Goal: Information Seeking & Learning: Learn about a topic

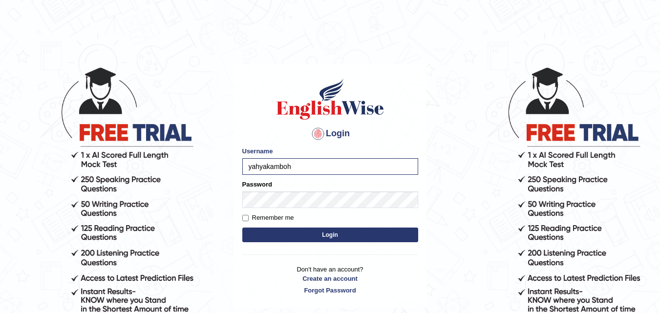
click at [268, 235] on button "Login" at bounding box center [330, 235] width 176 height 15
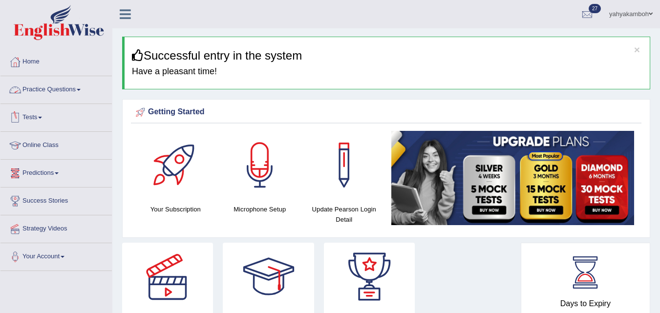
click at [79, 90] on link "Practice Questions" at bounding box center [55, 88] width 111 height 24
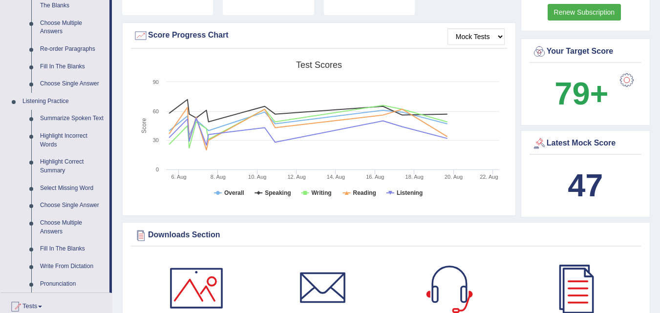
scroll to position [335, 0]
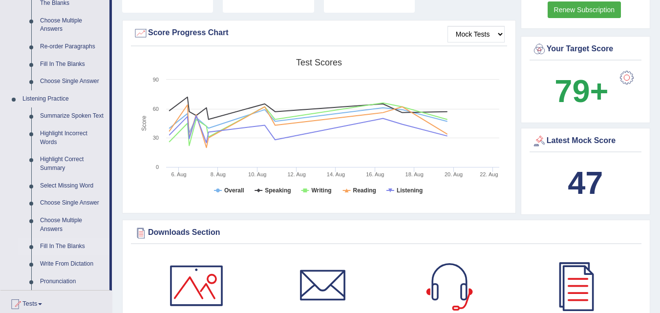
click at [77, 245] on link "Fill In The Blanks" at bounding box center [73, 247] width 74 height 18
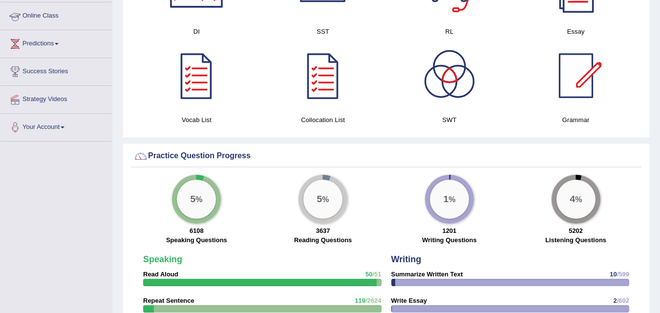
scroll to position [541, 0]
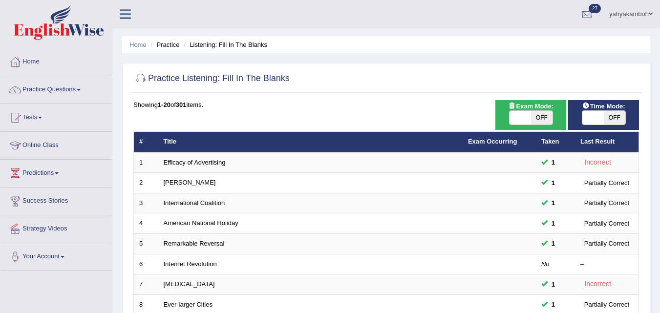
click at [546, 115] on span "OFF" at bounding box center [541, 118] width 21 height 14
checkbox input "true"
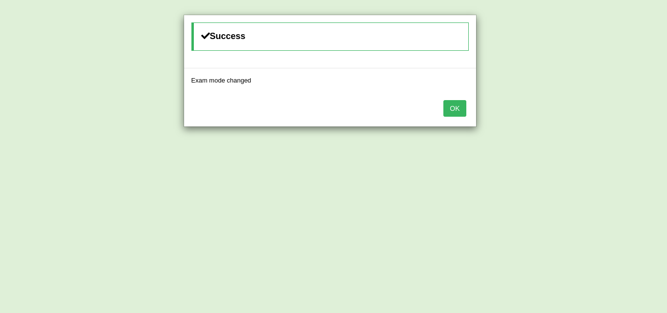
click at [461, 106] on button "OK" at bounding box center [455, 108] width 22 height 17
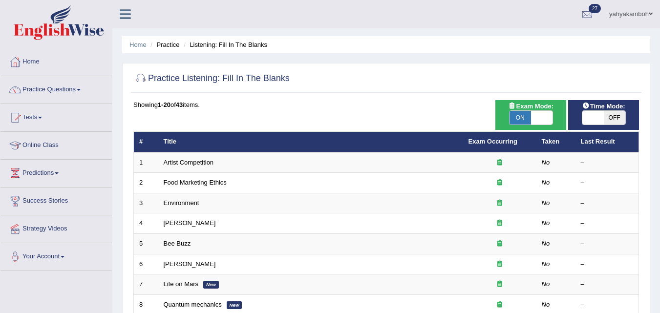
click at [612, 117] on span "OFF" at bounding box center [614, 118] width 21 height 14
checkbox input "true"
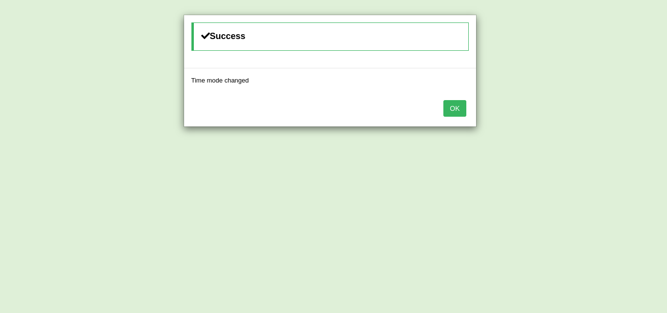
click at [459, 110] on button "OK" at bounding box center [455, 108] width 22 height 17
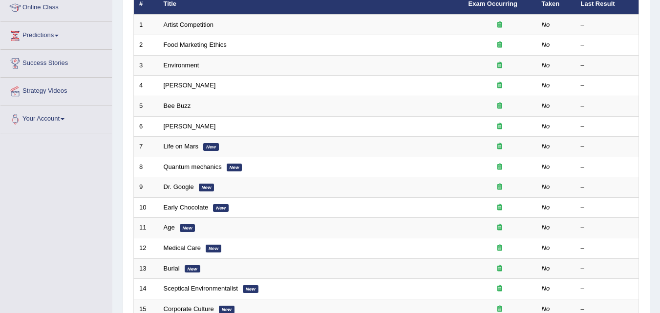
scroll to position [141, 0]
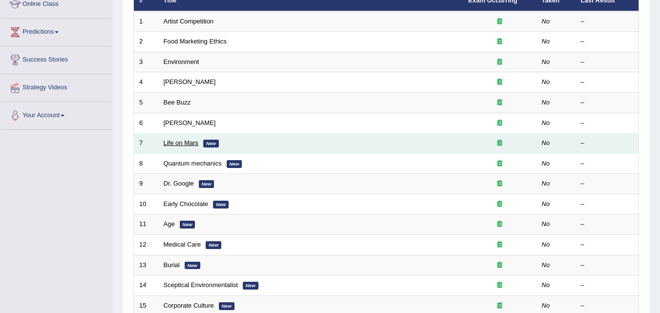
click at [181, 145] on link "Life on Mars" at bounding box center [181, 142] width 35 height 7
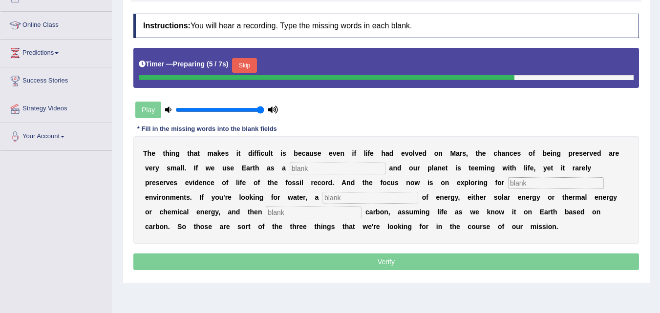
scroll to position [121, 0]
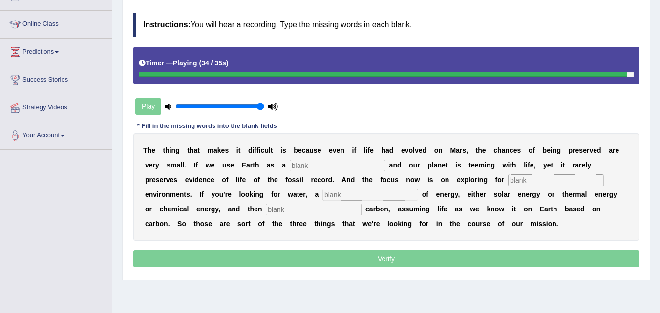
click at [323, 209] on input "text" at bounding box center [314, 210] width 96 height 12
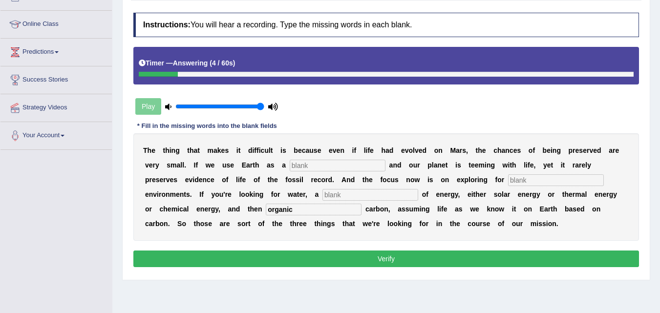
type input "organic"
click at [351, 195] on input "text" at bounding box center [370, 195] width 96 height 12
type input "source"
click at [326, 167] on input "text" at bounding box center [338, 166] width 96 height 12
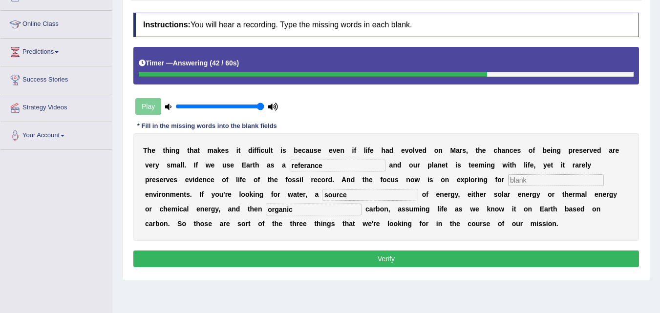
type input "referance"
click at [545, 181] on input "text" at bounding box center [556, 180] width 96 height 12
type input "habitat"
click at [410, 259] on button "Verify" at bounding box center [386, 259] width 506 height 17
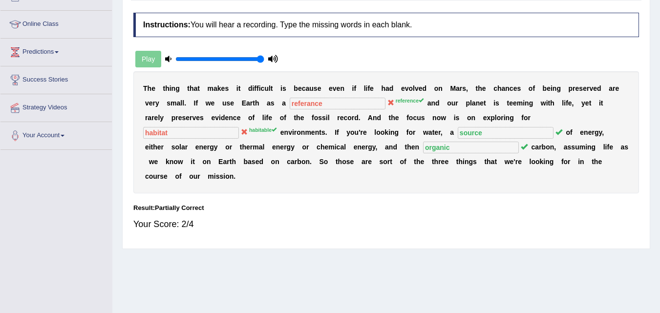
click at [157, 59] on div "Play" at bounding box center [206, 59] width 147 height 24
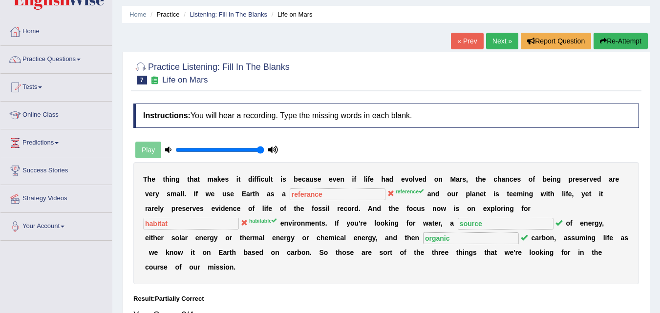
scroll to position [30, 0]
click at [496, 41] on link "Next »" at bounding box center [502, 41] width 32 height 17
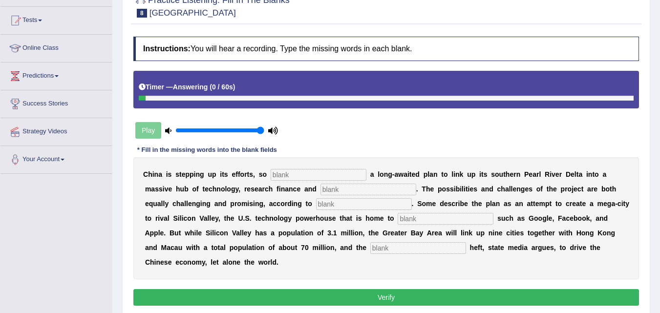
click at [398, 248] on input "text" at bounding box center [418, 248] width 96 height 12
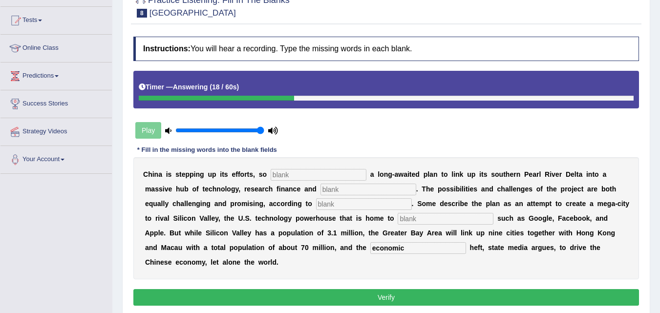
type input "economic"
click at [434, 218] on input "text" at bounding box center [446, 219] width 96 height 12
type input "companies"
click at [365, 203] on input "text" at bounding box center [364, 204] width 96 height 12
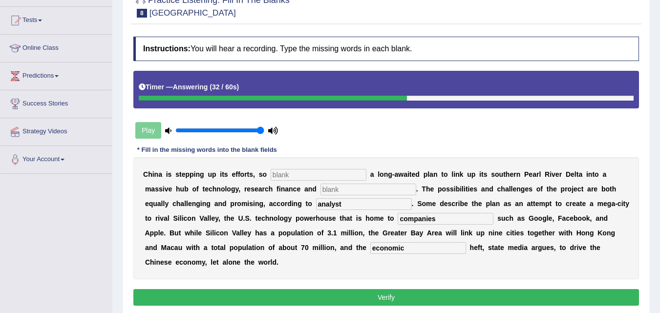
type input "analyst"
click at [368, 189] on input "text" at bounding box center [368, 190] width 96 height 12
type input "rennovation"
click at [327, 174] on input "text" at bounding box center [319, 175] width 96 height 12
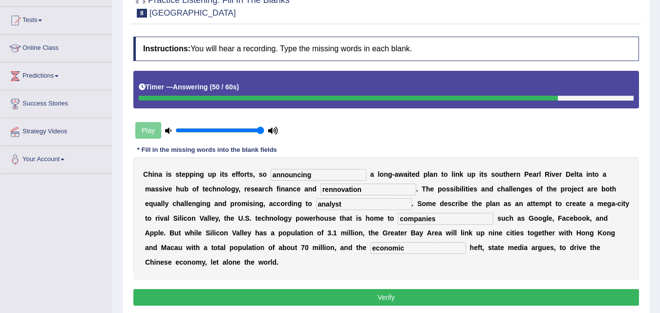
type input "announcing"
click at [381, 297] on button "Verify" at bounding box center [386, 297] width 506 height 17
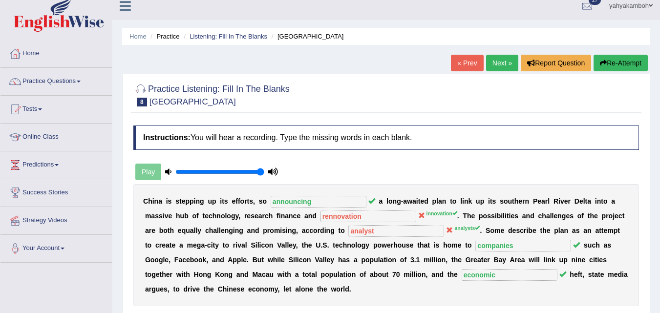
scroll to position [8, 0]
click at [494, 61] on link "Next »" at bounding box center [502, 63] width 32 height 17
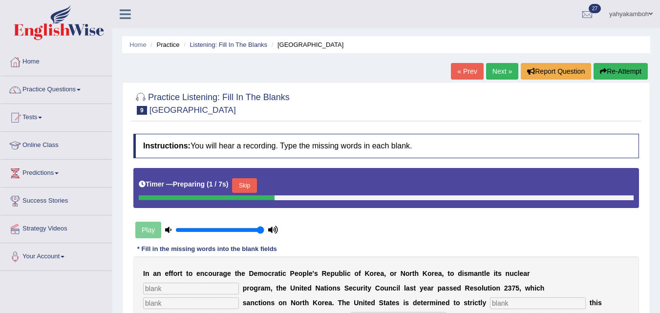
click at [660, 168] on html "Toggle navigation Home Practice Questions Speaking Practice Read Aloud Repeat S…" at bounding box center [330, 156] width 660 height 313
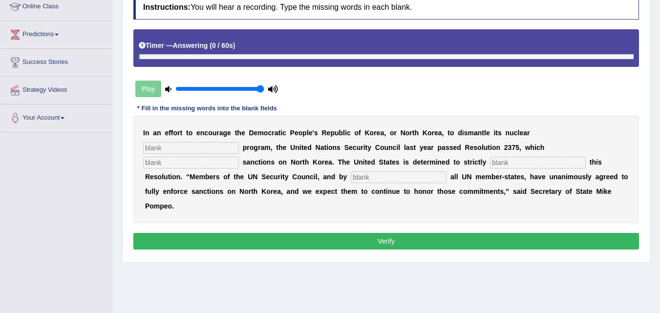
click at [212, 149] on input "text" at bounding box center [191, 148] width 96 height 12
type input "weapons"
click at [187, 161] on input "text" at bounding box center [191, 163] width 96 height 12
type input "imposes"
click at [511, 165] on input "text" at bounding box center [538, 163] width 96 height 12
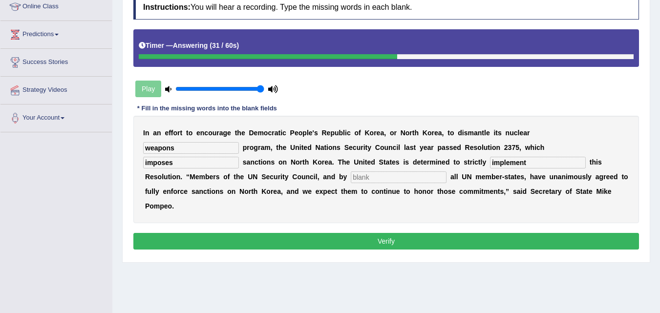
type input "implement"
click at [403, 174] on input "text" at bounding box center [399, 177] width 96 height 12
type input "extentions"
click at [401, 241] on button "Verify" at bounding box center [386, 241] width 506 height 17
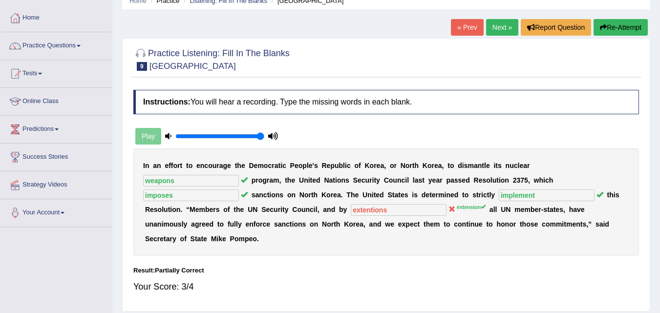
scroll to position [43, 0]
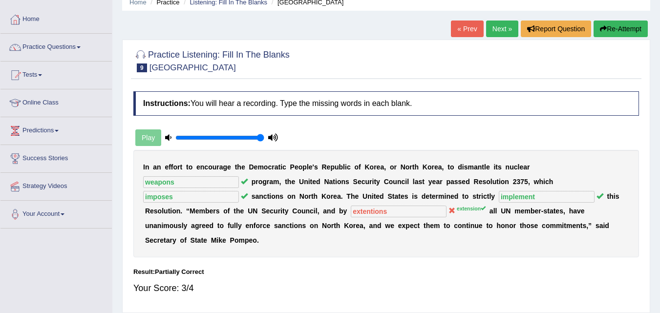
click at [494, 28] on link "Next »" at bounding box center [502, 29] width 32 height 17
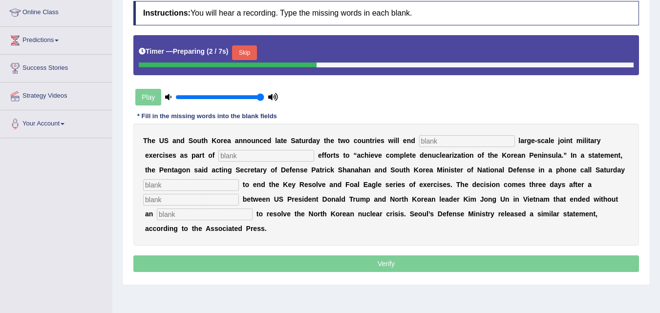
click at [660, 157] on html "Toggle navigation Home Practice Questions Speaking Practice Read Aloud Repeat S…" at bounding box center [330, 23] width 660 height 313
click at [454, 144] on input "text" at bounding box center [467, 141] width 96 height 12
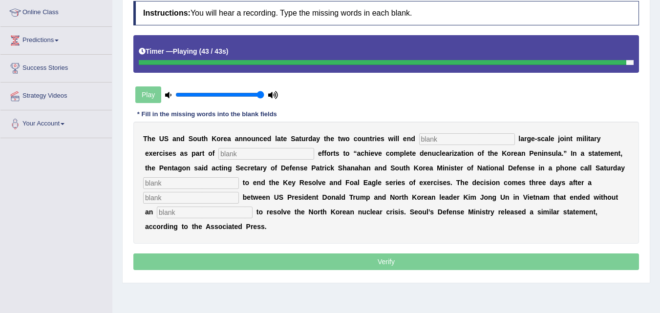
click at [198, 214] on input "text" at bounding box center [205, 213] width 96 height 12
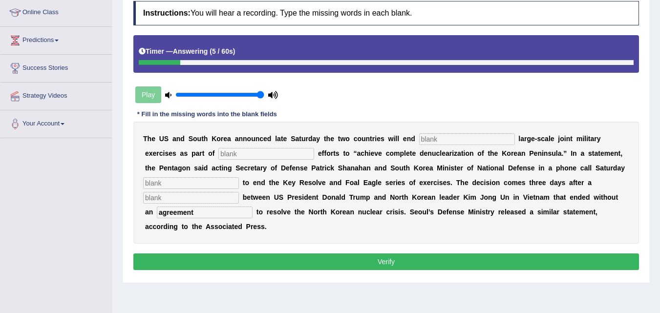
type input "agreement"
click at [195, 199] on input "text" at bounding box center [191, 198] width 96 height 12
type input "summit"
click at [194, 182] on input "text" at bounding box center [191, 183] width 96 height 12
type input "decided"
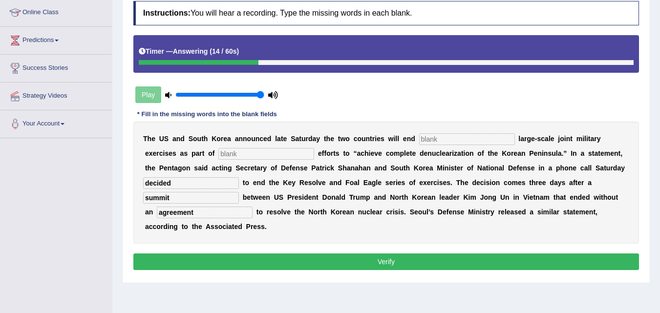
click at [253, 158] on input "text" at bounding box center [266, 154] width 96 height 12
type input "diplomatic"
click at [431, 141] on input "text" at bounding box center [467, 139] width 96 height 12
type input "annual"
click at [383, 259] on button "Verify" at bounding box center [386, 262] width 506 height 17
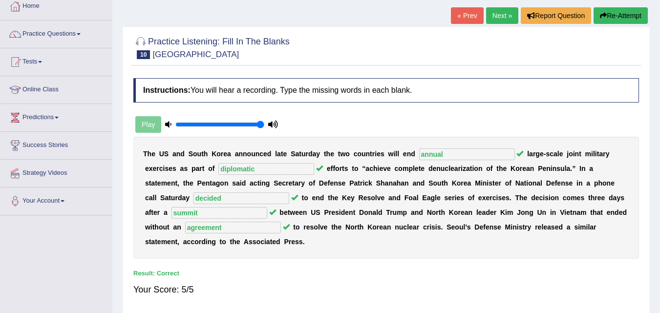
scroll to position [34, 0]
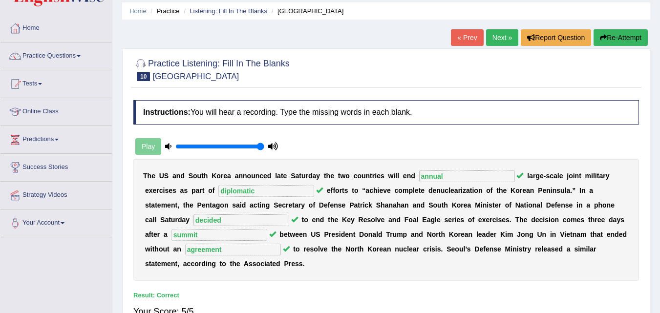
click at [504, 41] on link "Next »" at bounding box center [502, 37] width 32 height 17
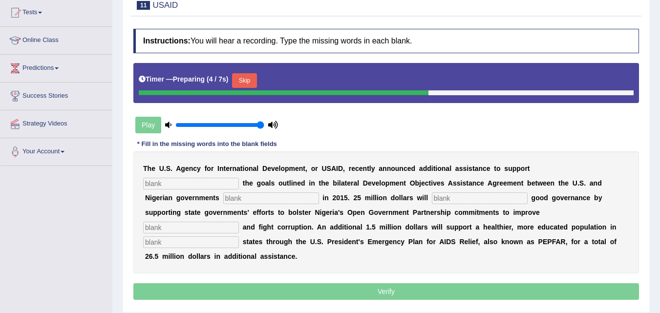
scroll to position [112, 0]
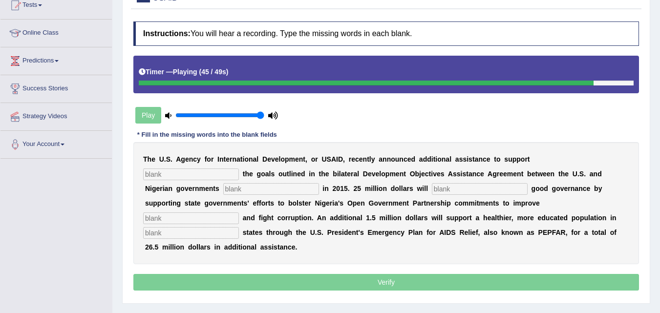
click at [211, 235] on input "text" at bounding box center [191, 233] width 96 height 12
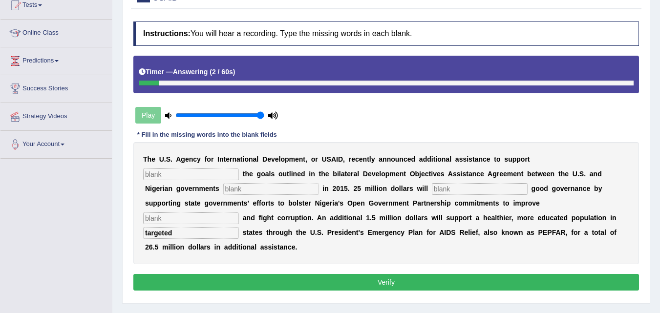
type input "targeted"
click at [192, 217] on input "text" at bounding box center [191, 219] width 96 height 12
type input "transparency"
click at [446, 190] on input "text" at bounding box center [480, 189] width 96 height 12
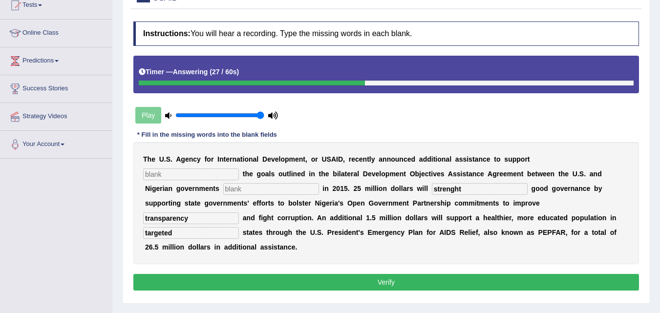
type input "strenght"
click at [288, 190] on input "text" at bounding box center [271, 189] width 96 height 12
type input "signed"
click at [225, 175] on input "text" at bounding box center [191, 175] width 96 height 12
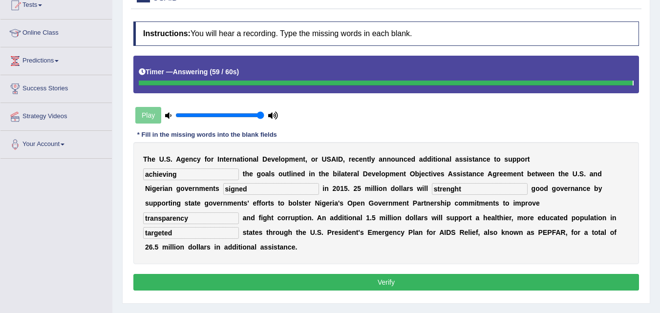
type input "achieving"
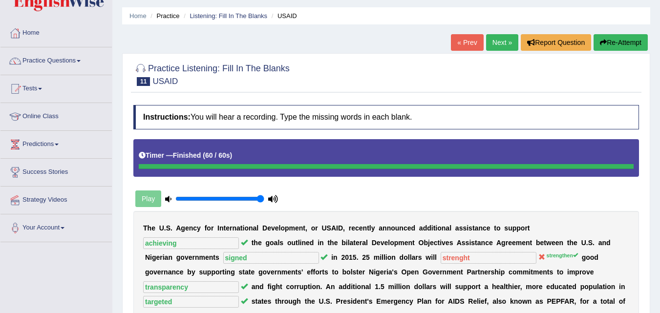
scroll to position [16, 0]
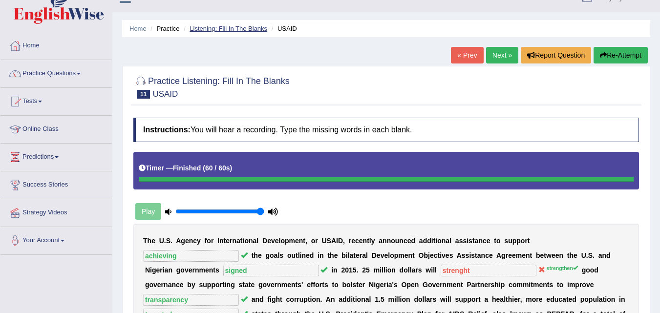
click at [212, 27] on link "Listening: Fill In The Blanks" at bounding box center [229, 28] width 78 height 7
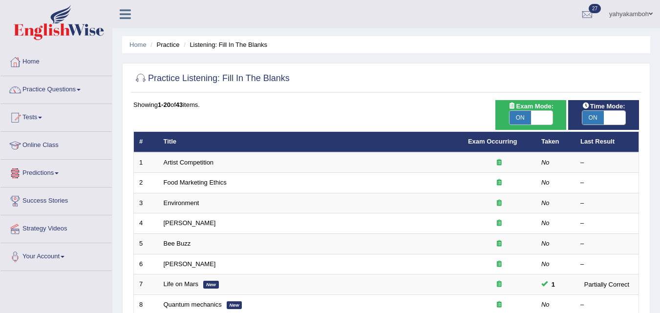
click at [81, 86] on link "Practice Questions" at bounding box center [55, 88] width 111 height 24
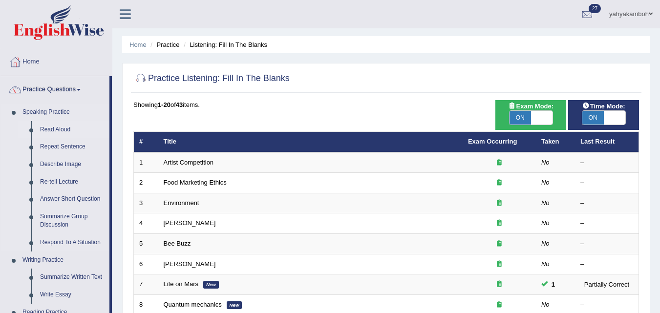
click at [65, 127] on link "Read Aloud" at bounding box center [73, 130] width 74 height 18
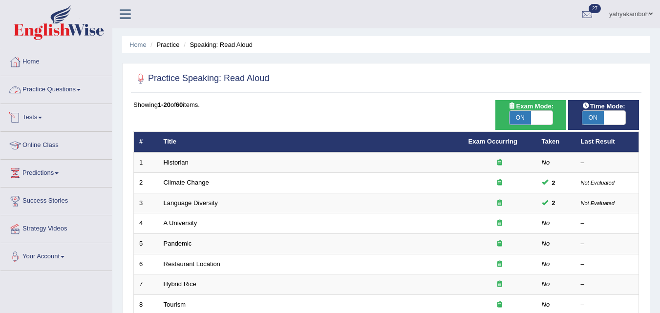
click at [81, 91] on link "Practice Questions" at bounding box center [55, 88] width 111 height 24
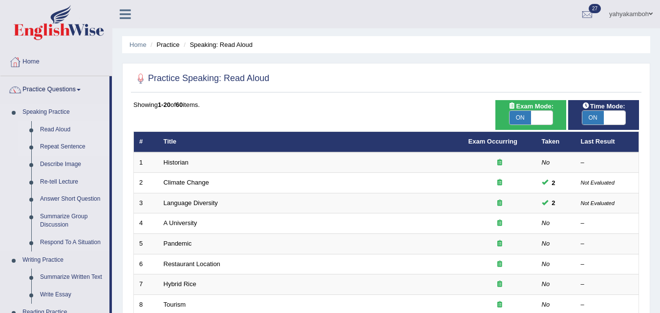
click at [70, 143] on link "Repeat Sentence" at bounding box center [73, 147] width 74 height 18
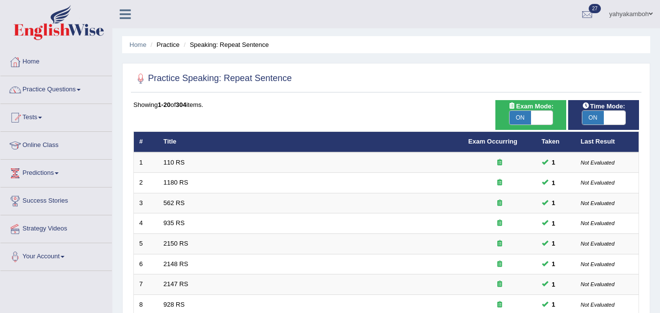
click at [42, 118] on span at bounding box center [40, 118] width 4 height 2
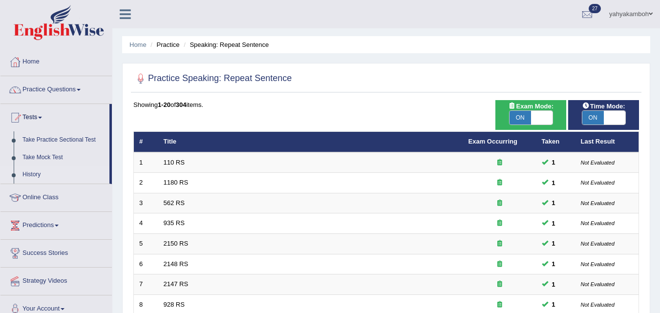
click at [32, 172] on link "History" at bounding box center [63, 175] width 91 height 18
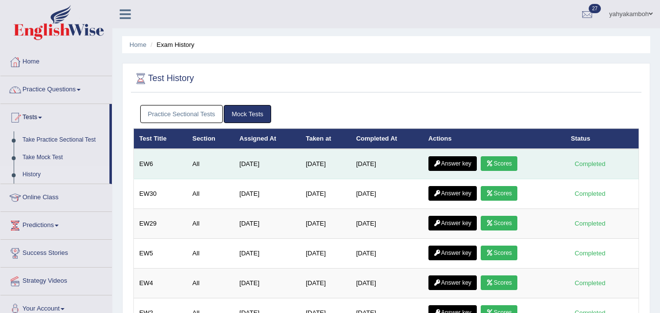
click at [506, 166] on link "Scores" at bounding box center [499, 163] width 36 height 15
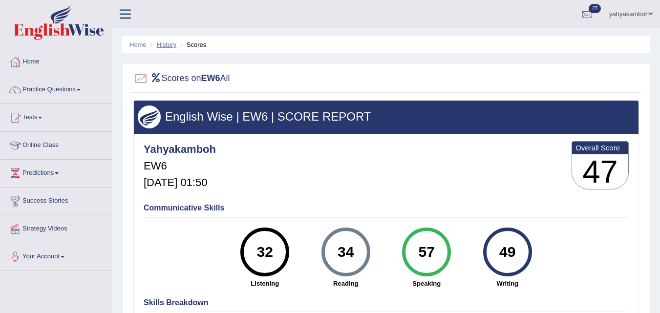
click at [169, 43] on link "History" at bounding box center [167, 44] width 20 height 7
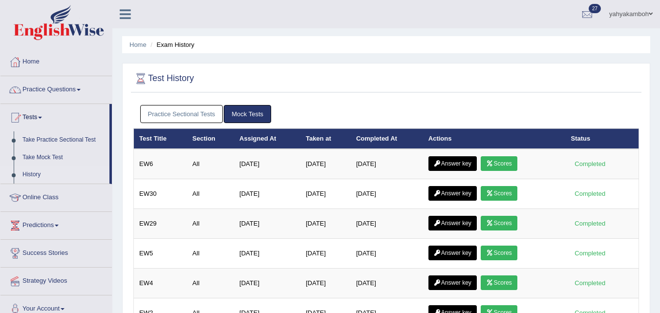
click at [456, 162] on link "Answer key" at bounding box center [452, 163] width 48 height 15
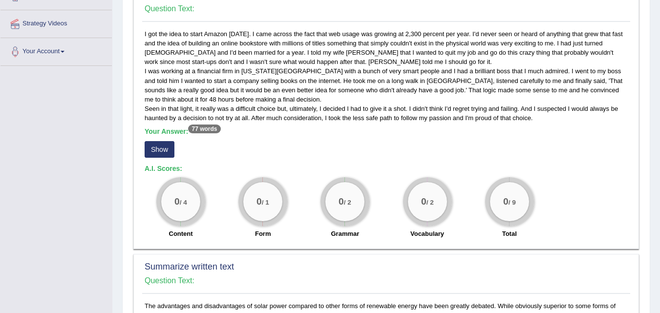
click at [162, 149] on button "Show" at bounding box center [160, 149] width 30 height 17
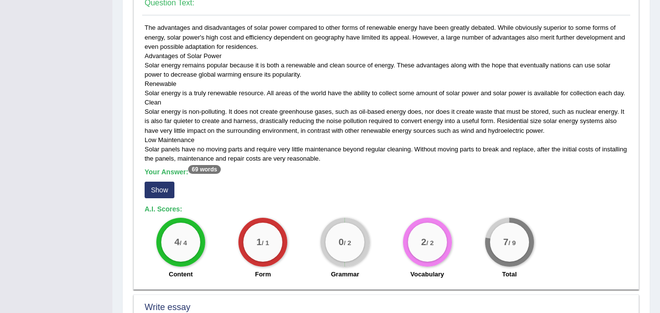
scroll to position [500, 0]
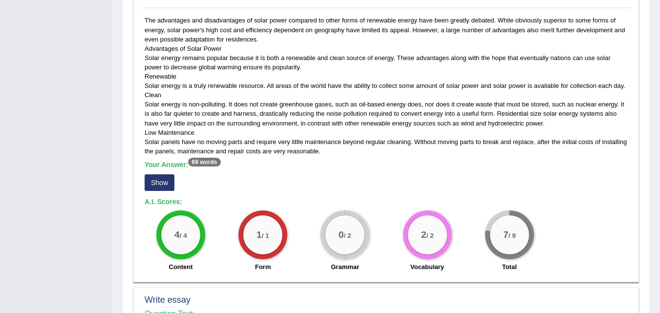
click at [155, 180] on button "Show" at bounding box center [160, 182] width 30 height 17
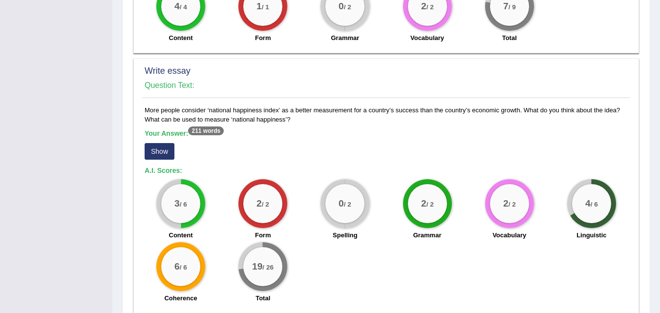
scroll to position [781, 0]
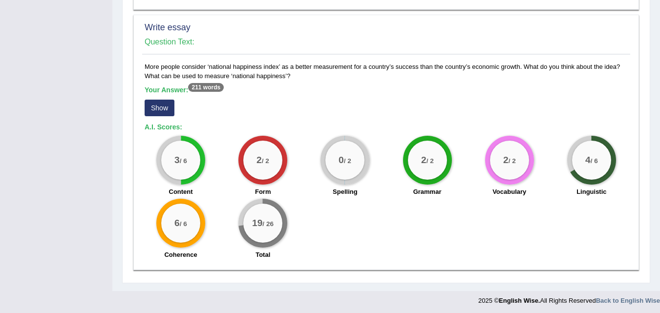
click at [161, 108] on button "Show" at bounding box center [160, 108] width 30 height 17
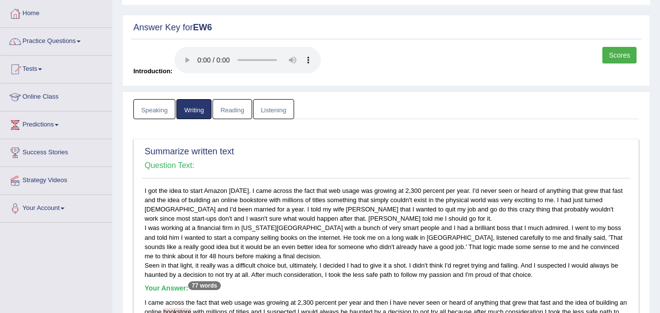
scroll to position [0, 0]
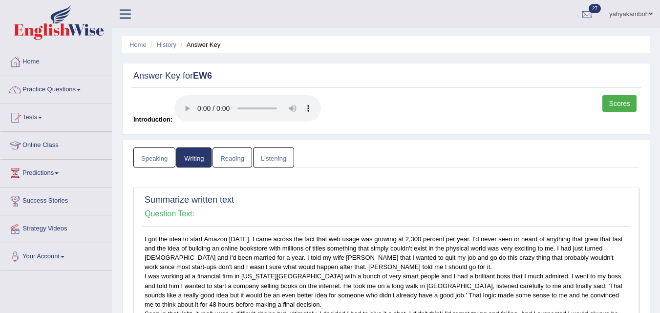
click at [155, 160] on link "Speaking" at bounding box center [154, 158] width 42 height 20
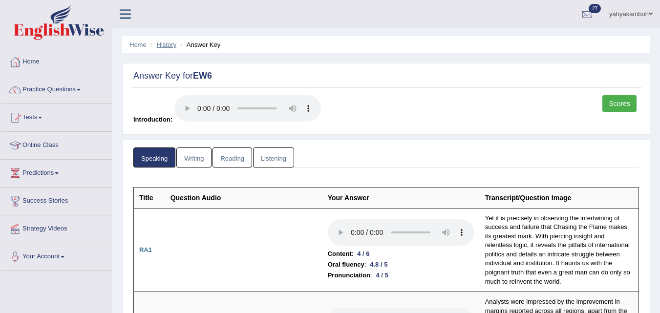
click at [166, 45] on link "History" at bounding box center [167, 44] width 20 height 7
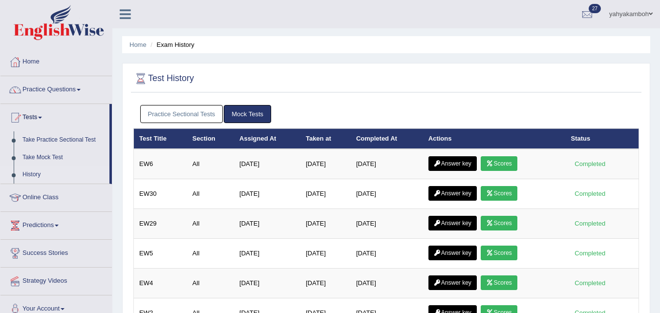
click at [499, 195] on link "Scores" at bounding box center [499, 193] width 36 height 15
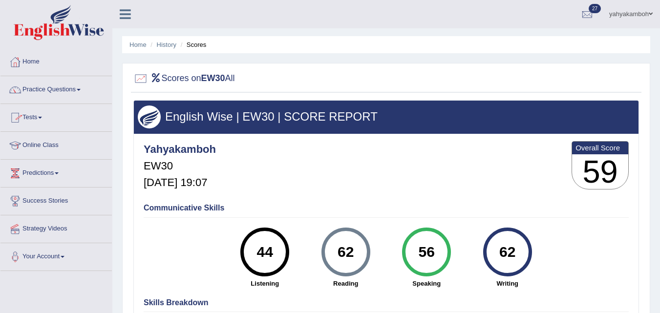
click at [80, 89] on span at bounding box center [79, 90] width 4 height 2
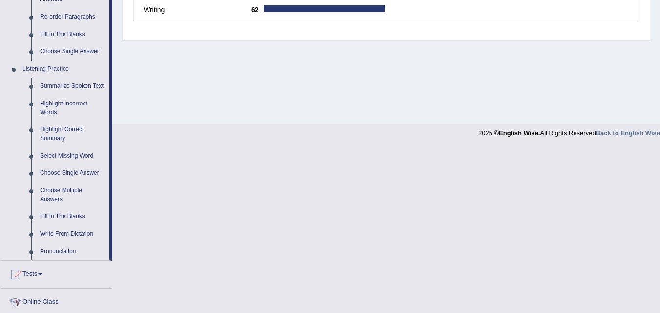
scroll to position [375, 0]
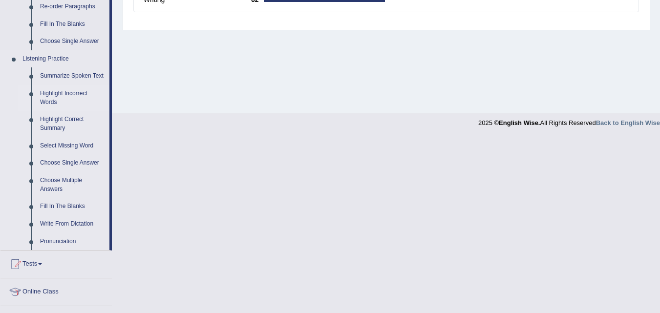
click at [55, 94] on link "Highlight Incorrect Words" at bounding box center [73, 98] width 74 height 26
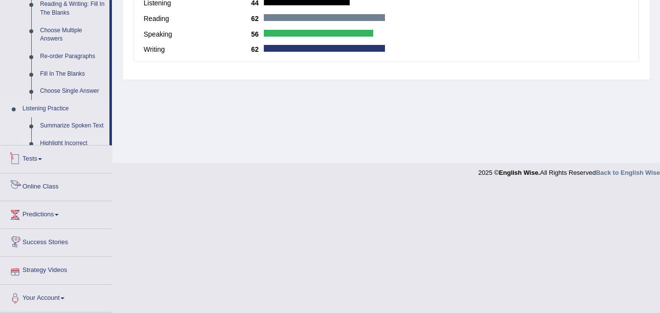
scroll to position [312, 0]
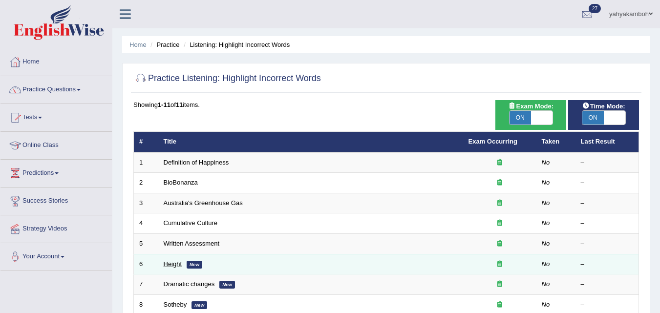
click at [173, 262] on link "Height" at bounding box center [173, 263] width 19 height 7
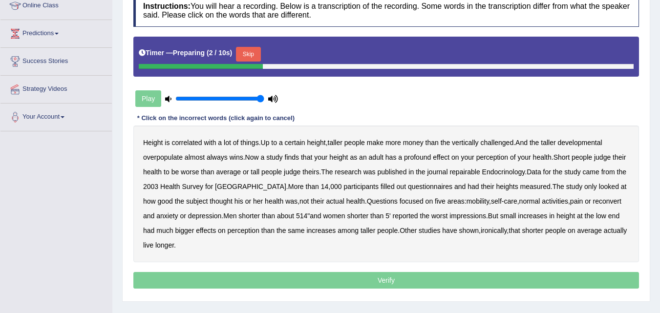
scroll to position [148, 0]
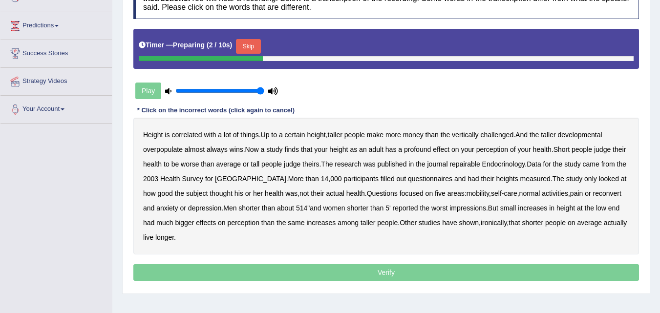
click at [660, 166] on html "Toggle navigation Home Practice Questions Speaking Practice Read Aloud Repeat S…" at bounding box center [330, 8] width 660 height 313
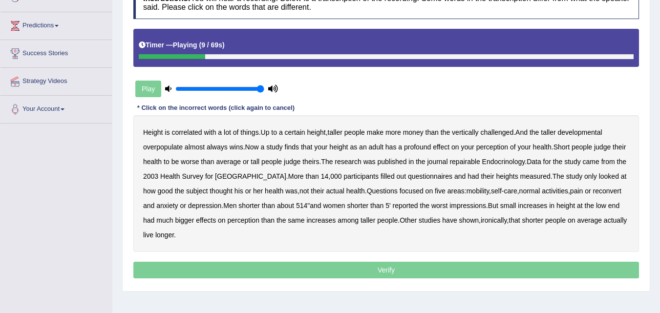
click at [570, 133] on b "developmental" at bounding box center [580, 132] width 44 height 8
click at [163, 147] on b "overpopulate" at bounding box center [163, 147] width 40 height 8
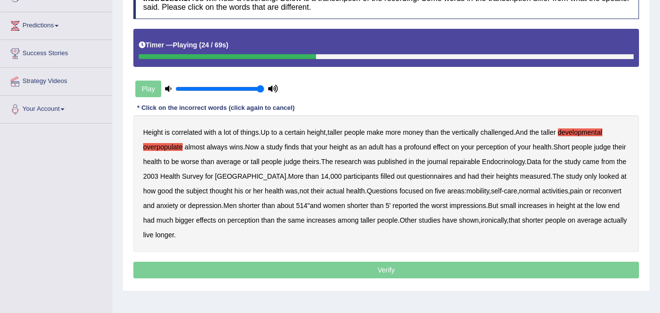
click at [480, 161] on b "repairable" at bounding box center [464, 162] width 30 height 8
click at [604, 192] on b "reconvert" at bounding box center [607, 191] width 28 height 8
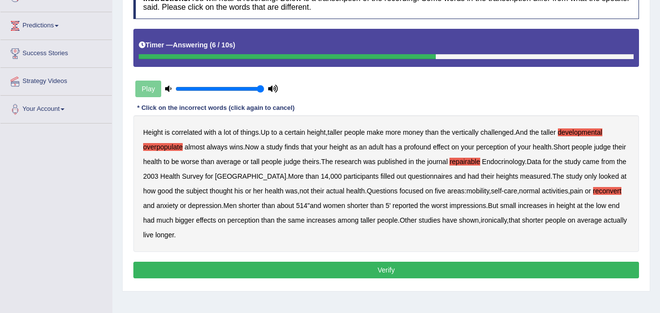
click at [350, 267] on button "Verify" at bounding box center [386, 270] width 506 height 17
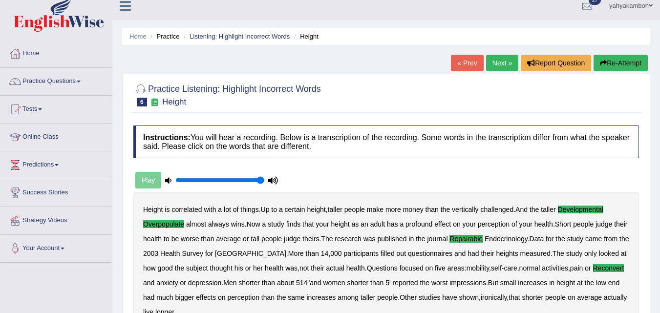
scroll to position [7, 0]
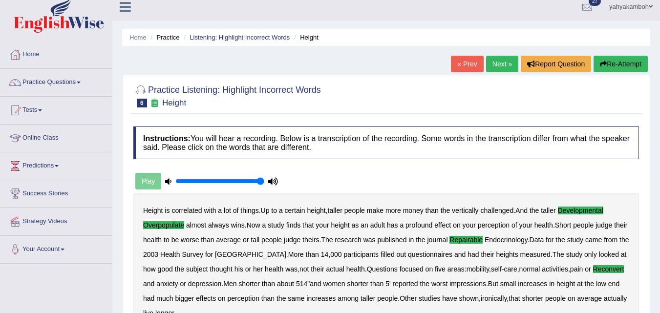
click at [498, 65] on link "Next »" at bounding box center [502, 64] width 32 height 17
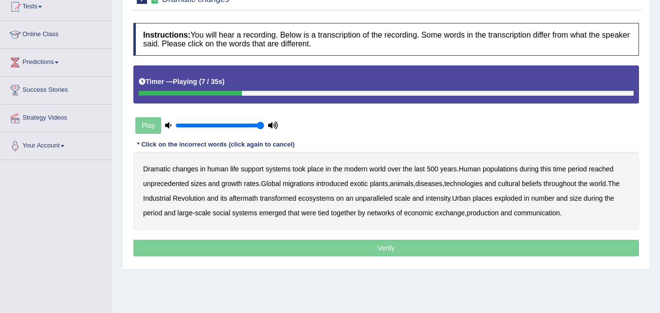
click at [502, 170] on b "populations" at bounding box center [500, 169] width 35 height 8
click at [439, 184] on b "diseases" at bounding box center [428, 184] width 27 height 8
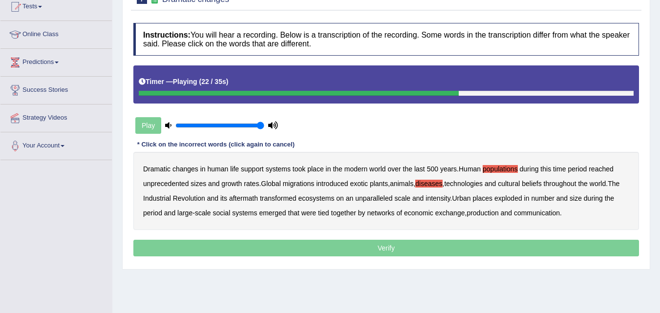
click at [322, 198] on b "ecosystems" at bounding box center [317, 198] width 36 height 8
click at [483, 213] on b "production" at bounding box center [483, 213] width 32 height 8
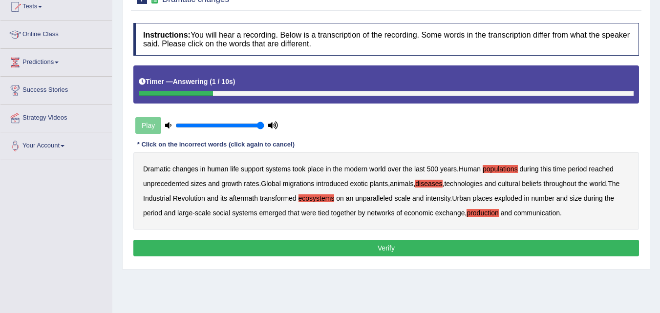
click at [388, 249] on button "Verify" at bounding box center [386, 248] width 506 height 17
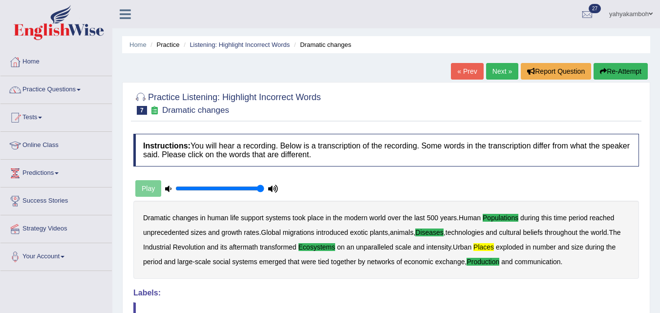
click at [495, 72] on link "Next »" at bounding box center [502, 71] width 32 height 17
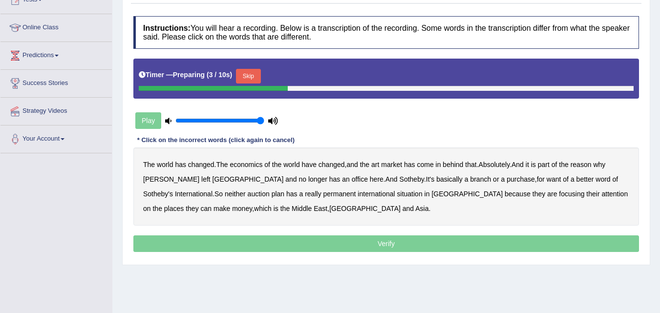
scroll to position [119, 0]
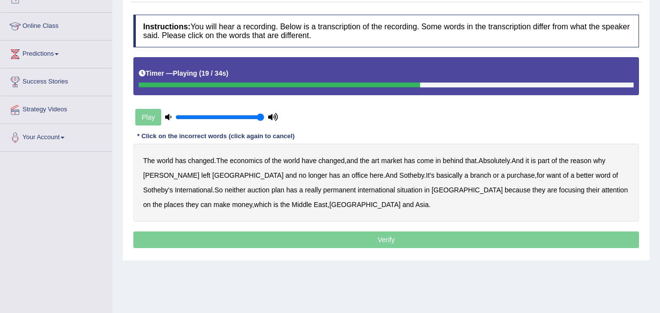
click at [507, 176] on b "purchase" at bounding box center [521, 175] width 28 height 8
click at [272, 192] on b "plan" at bounding box center [278, 190] width 13 height 8
click at [397, 192] on b "situation" at bounding box center [409, 190] width 25 height 8
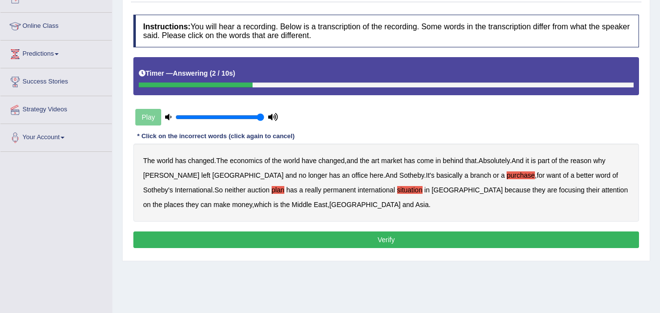
click at [363, 235] on button "Verify" at bounding box center [386, 240] width 506 height 17
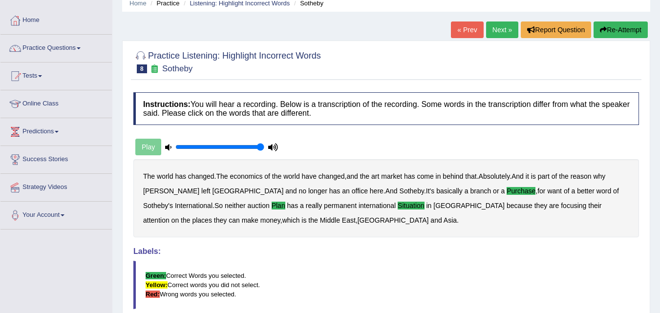
scroll to position [35, 0]
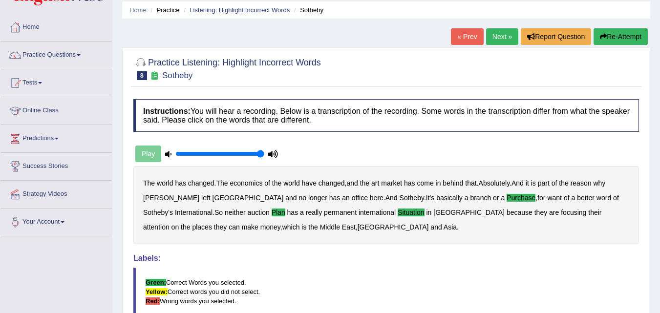
click at [496, 36] on link "Next »" at bounding box center [502, 36] width 32 height 17
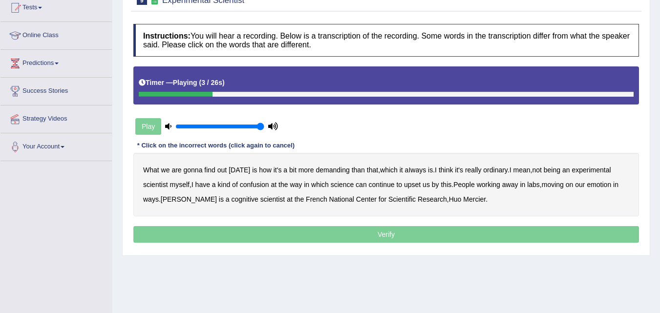
click at [333, 171] on b "demanding" at bounding box center [333, 170] width 34 height 8
click at [493, 170] on b "ordinary" at bounding box center [495, 170] width 24 height 8
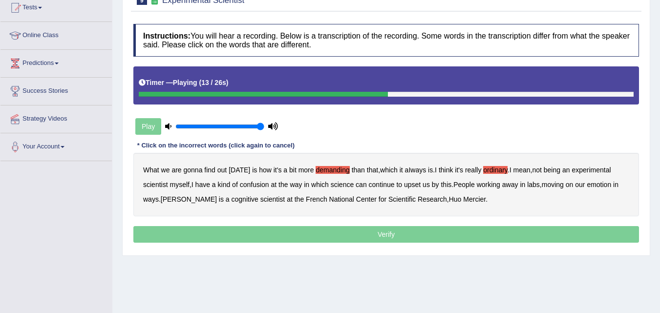
click at [261, 185] on b "confusion" at bounding box center [254, 185] width 29 height 8
click at [416, 184] on b "upset" at bounding box center [412, 185] width 17 height 8
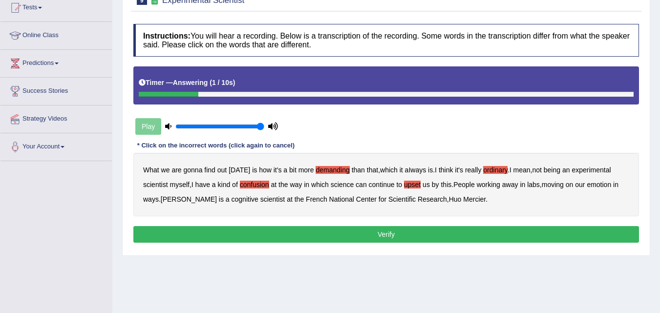
click at [387, 233] on button "Verify" at bounding box center [386, 234] width 506 height 17
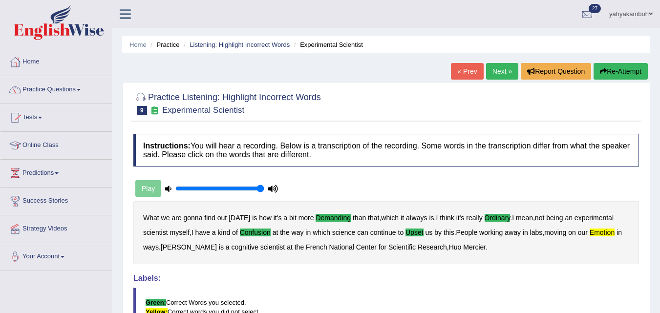
click at [502, 68] on link "Next »" at bounding box center [502, 71] width 32 height 17
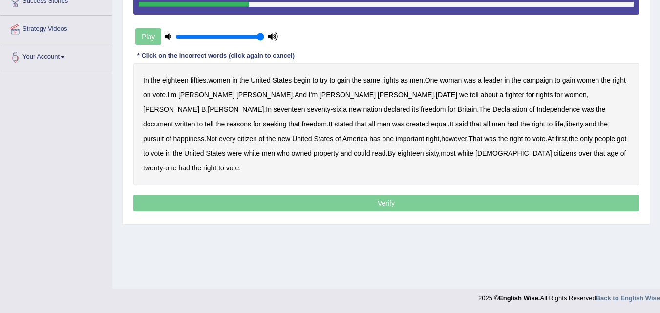
click at [151, 96] on b "on" at bounding box center [147, 95] width 8 height 8
click at [214, 120] on b "tell" at bounding box center [209, 124] width 9 height 8
click at [377, 126] on b "men" at bounding box center [383, 124] width 13 height 8
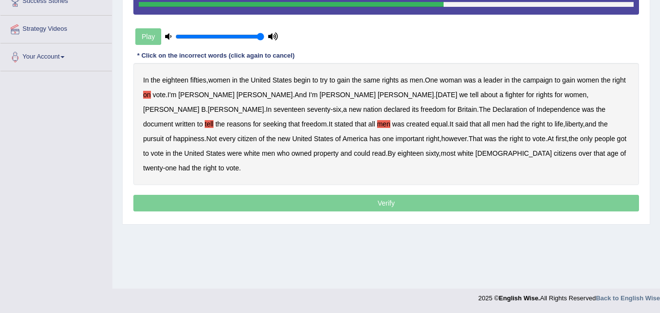
click at [377, 125] on b "men" at bounding box center [383, 124] width 13 height 8
click at [617, 139] on b "got" at bounding box center [621, 139] width 9 height 8
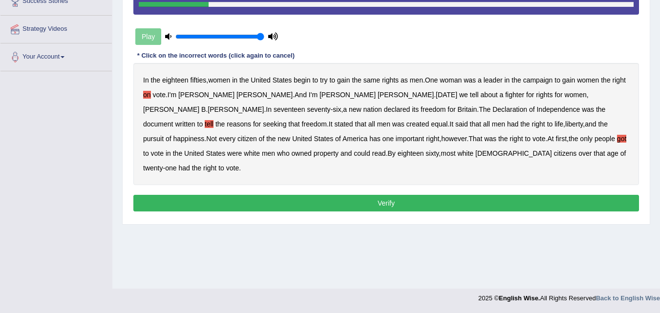
click at [385, 195] on button "Verify" at bounding box center [386, 203] width 506 height 17
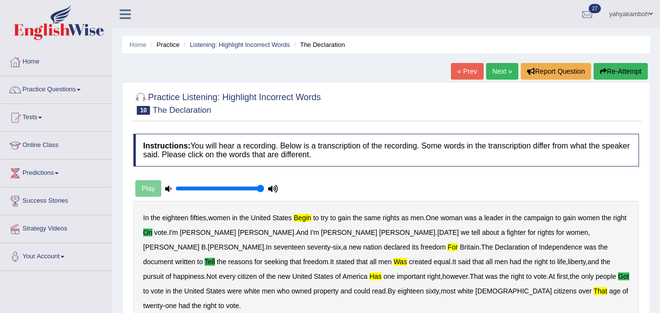
click at [617, 73] on button "Re-Attempt" at bounding box center [621, 71] width 54 height 17
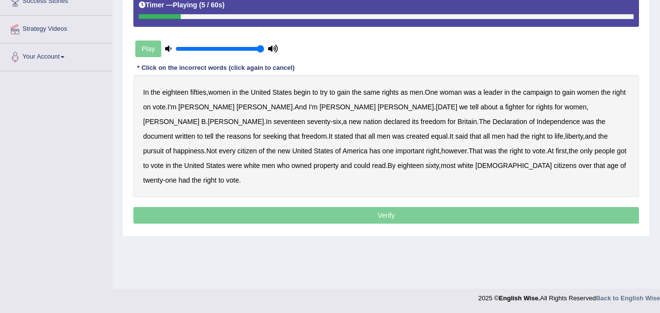
click at [310, 92] on b "begin" at bounding box center [302, 92] width 17 height 8
click at [151, 105] on b "on" at bounding box center [147, 107] width 8 height 8
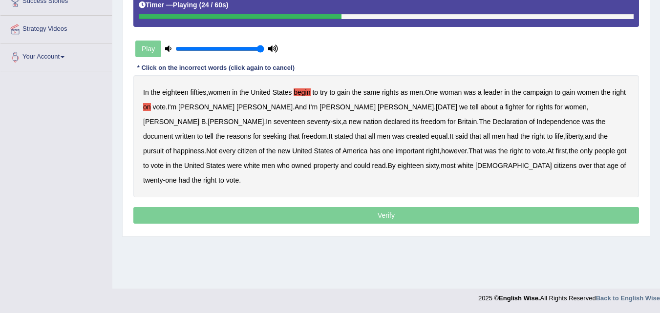
click at [448, 123] on b "for" at bounding box center [452, 122] width 8 height 8
click at [214, 132] on b "tell" at bounding box center [209, 136] width 9 height 8
click at [392, 136] on b "was" at bounding box center [398, 136] width 12 height 8
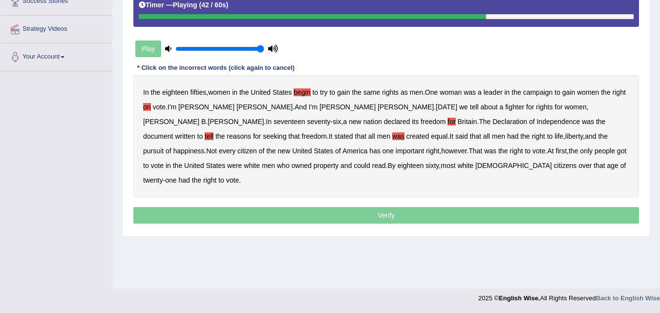
click at [164, 147] on b "pursuit" at bounding box center [153, 151] width 21 height 8
click at [381, 147] on b "has" at bounding box center [374, 151] width 11 height 8
click at [617, 151] on b "got" at bounding box center [621, 151] width 9 height 8
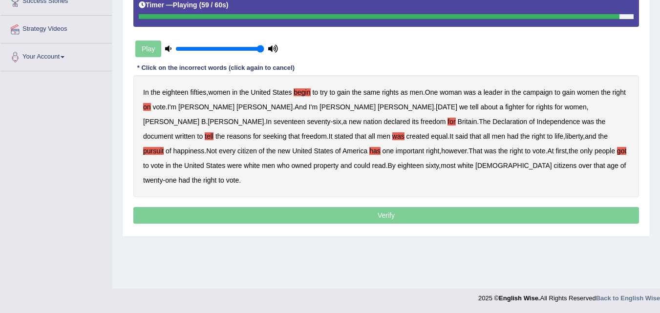
click at [594, 166] on b "that" at bounding box center [599, 166] width 11 height 8
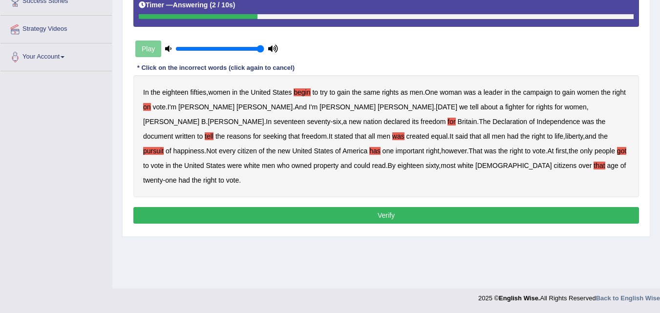
click at [164, 147] on b "pursuit" at bounding box center [153, 151] width 21 height 8
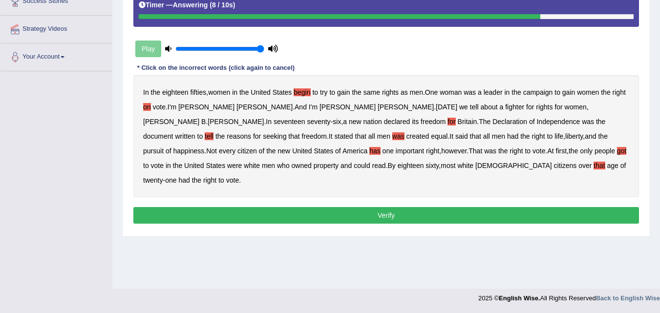
click at [361, 207] on button "Verify" at bounding box center [386, 215] width 506 height 17
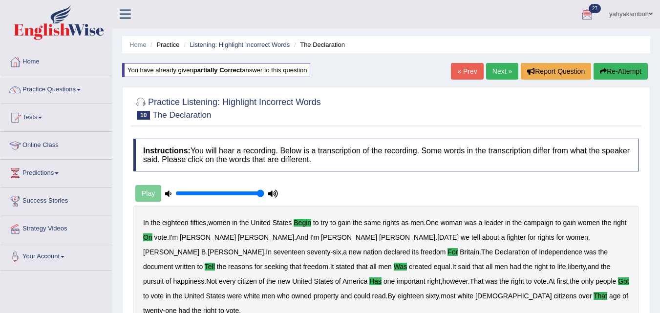
click at [649, 13] on span at bounding box center [651, 14] width 4 height 6
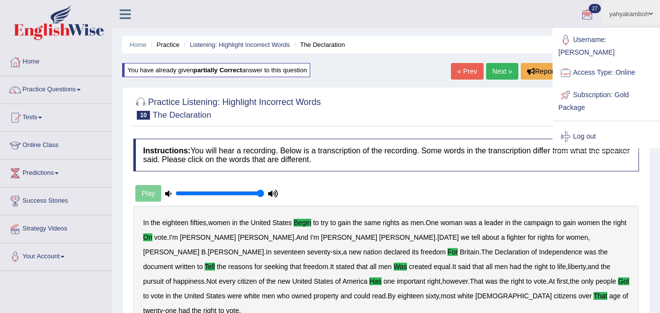
click at [584, 126] on link "Log out" at bounding box center [607, 137] width 106 height 22
